Goal: Information Seeking & Learning: Learn about a topic

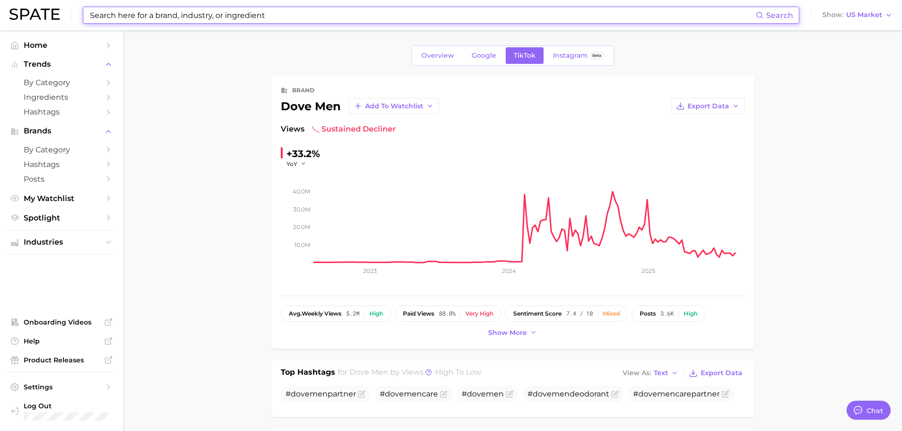
click at [238, 22] on input at bounding box center [422, 15] width 667 height 16
click at [242, 15] on input at bounding box center [422, 15] width 667 height 16
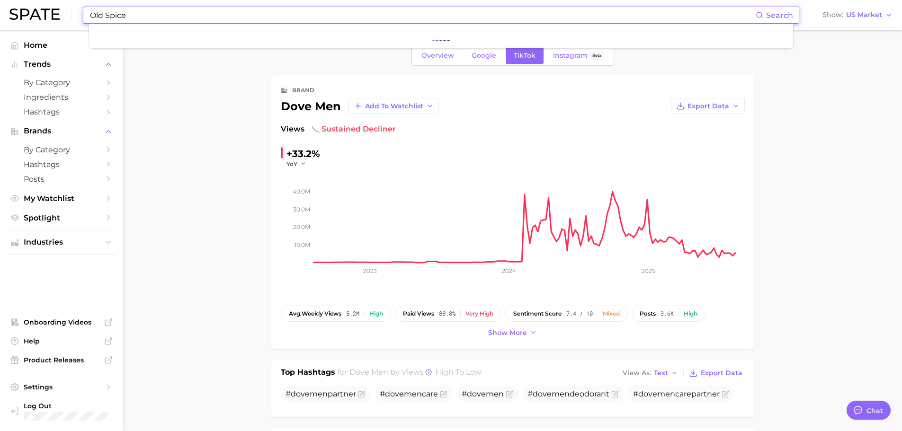
type input "Old Spice"
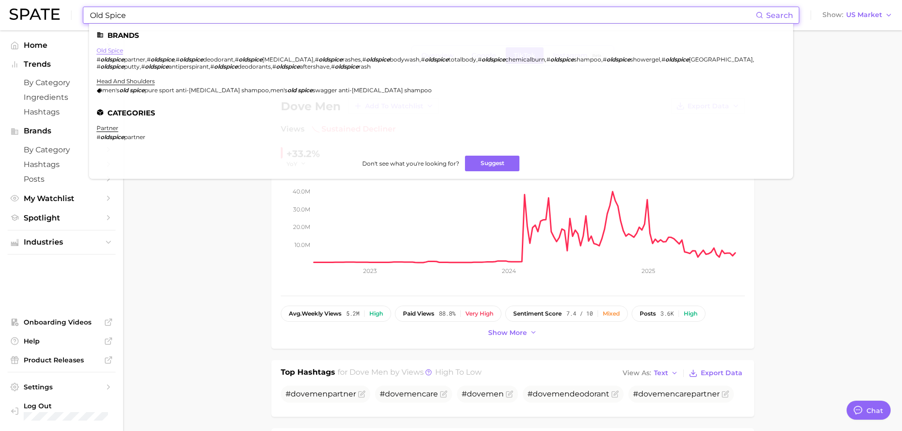
click at [105, 50] on link "old spice" at bounding box center [110, 50] width 27 height 7
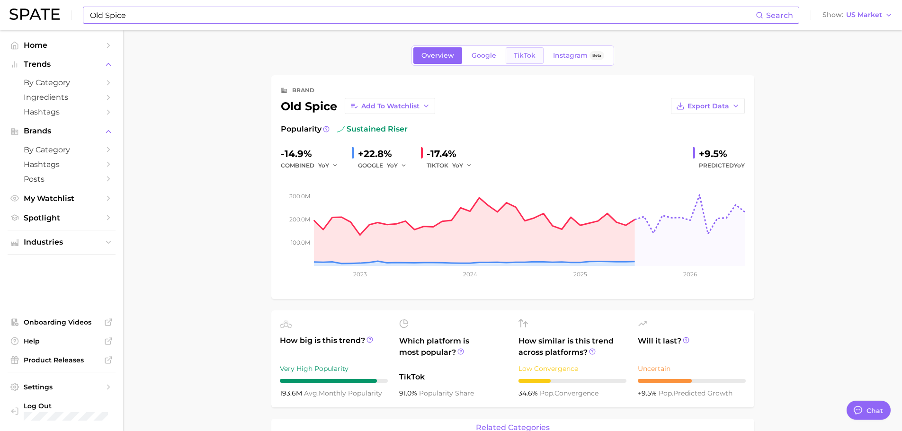
click at [527, 58] on span "TikTok" at bounding box center [525, 56] width 22 height 8
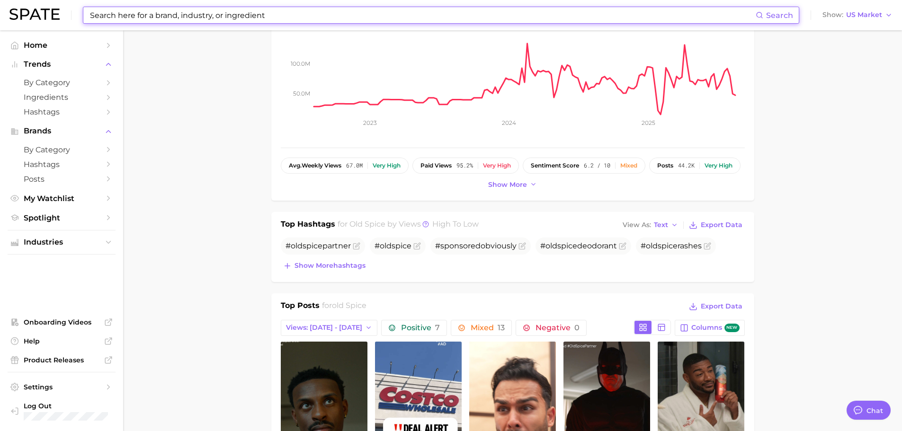
scroll to position [284, 0]
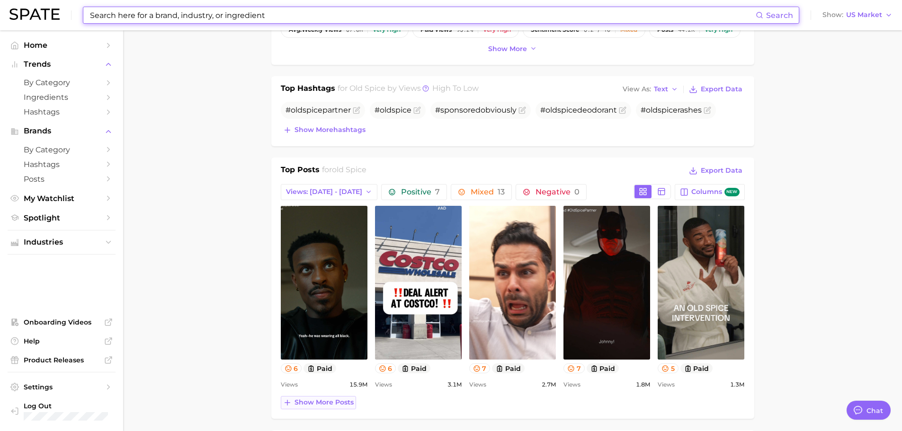
click at [304, 402] on span "Show more posts" at bounding box center [324, 403] width 59 height 8
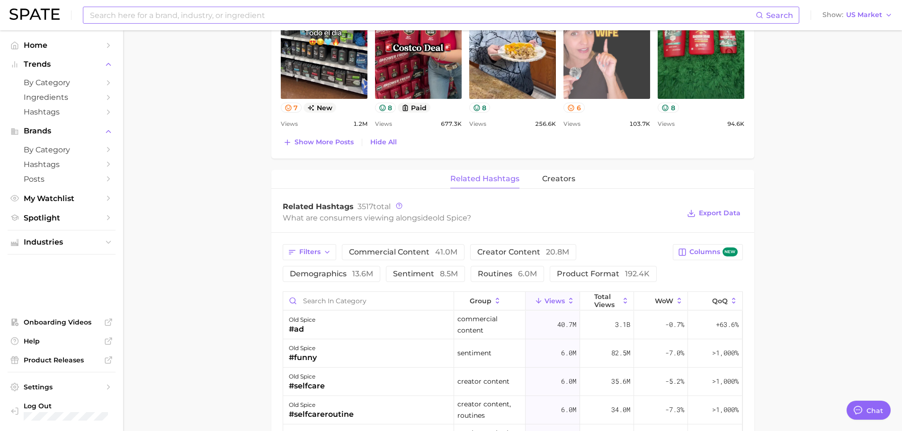
scroll to position [521, 0]
